Goal: Navigation & Orientation: Find specific page/section

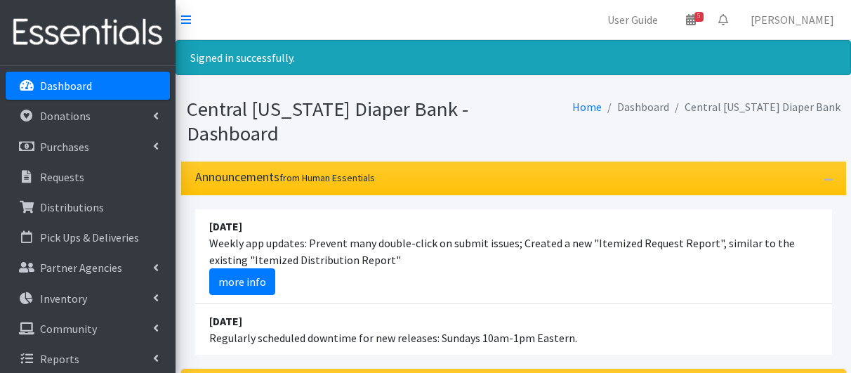
scroll to position [309, 0]
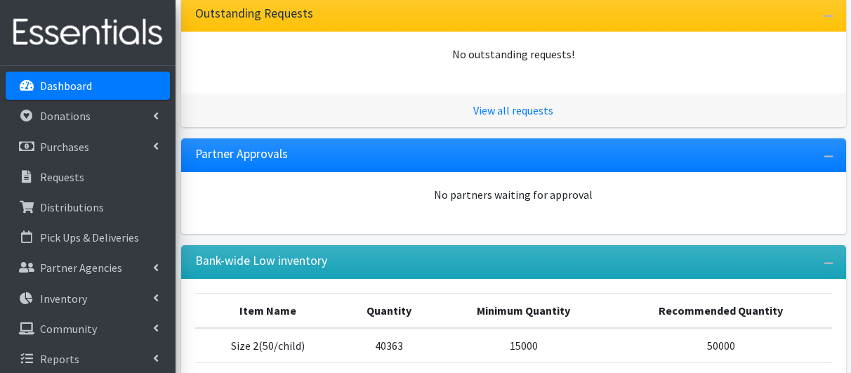
scroll to position [300, 0]
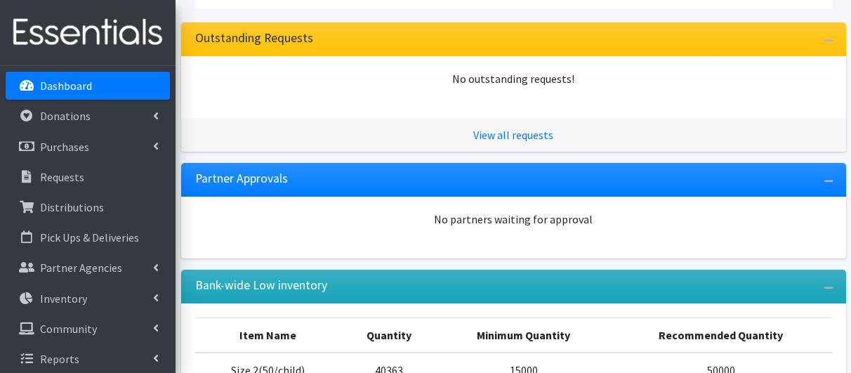
click at [111, 85] on link "Dashboard" at bounding box center [88, 86] width 164 height 28
